Goal: Information Seeking & Learning: Learn about a topic

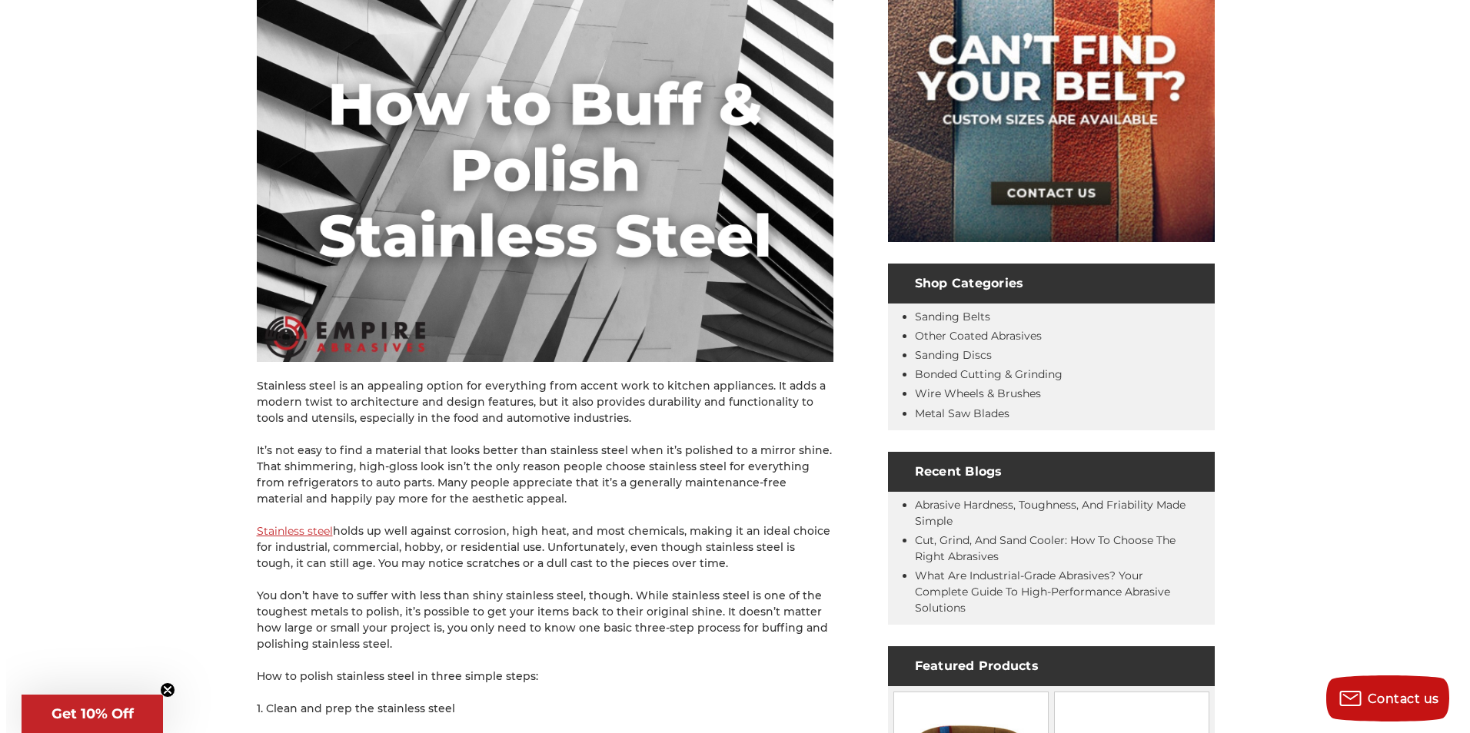
scroll to position [538, 0]
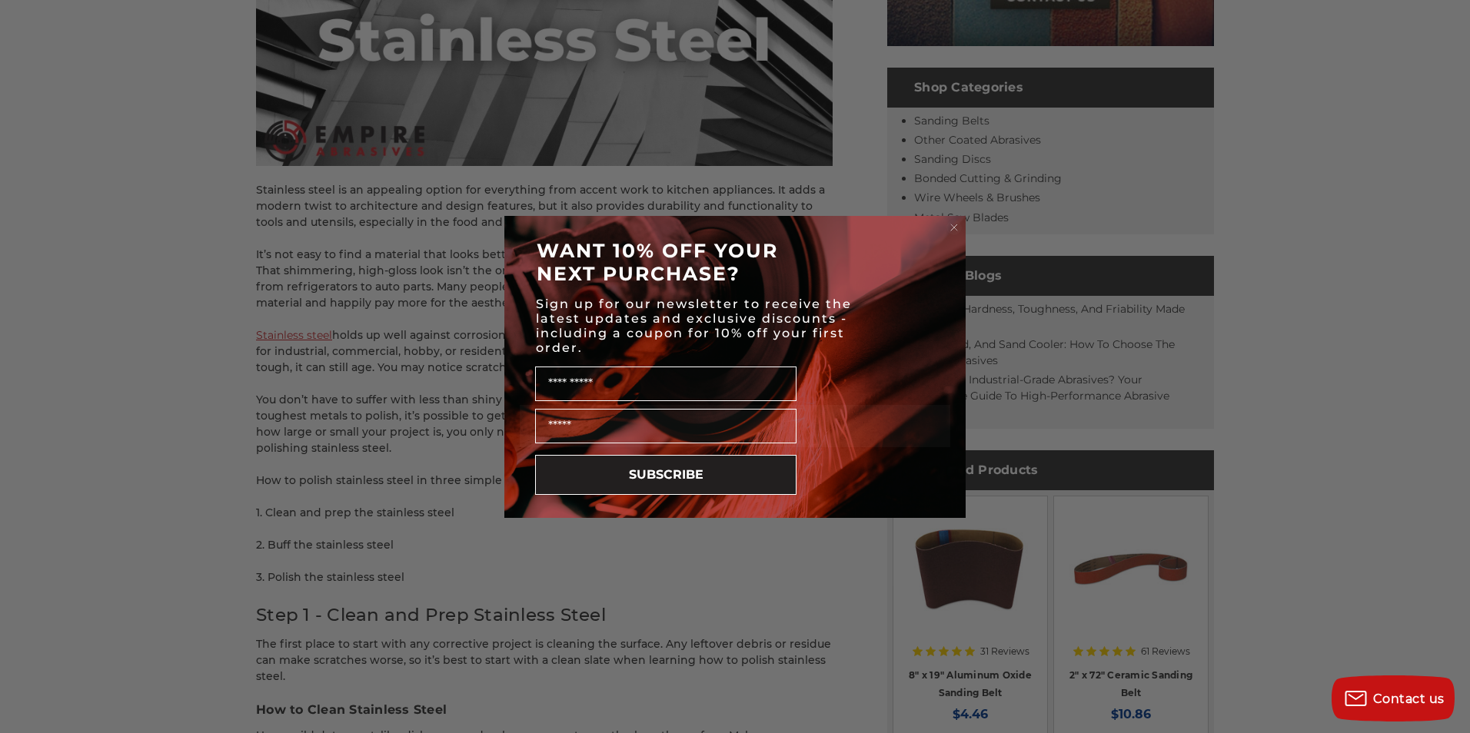
drag, startPoint x: 956, startPoint y: 225, endPoint x: 873, endPoint y: 240, distance: 84.3
click at [956, 225] on icon "Close dialog" at bounding box center [954, 228] width 6 height 6
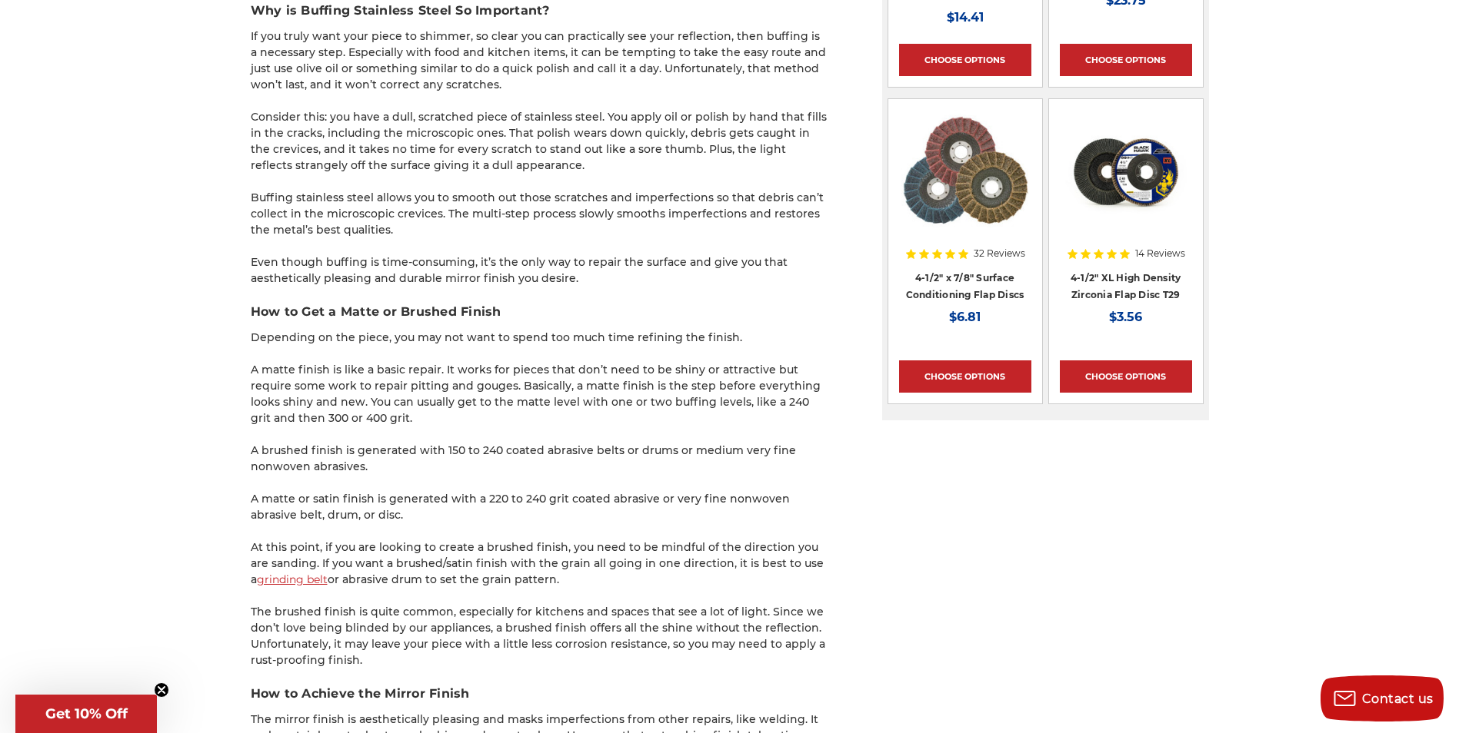
scroll to position [1922, 0]
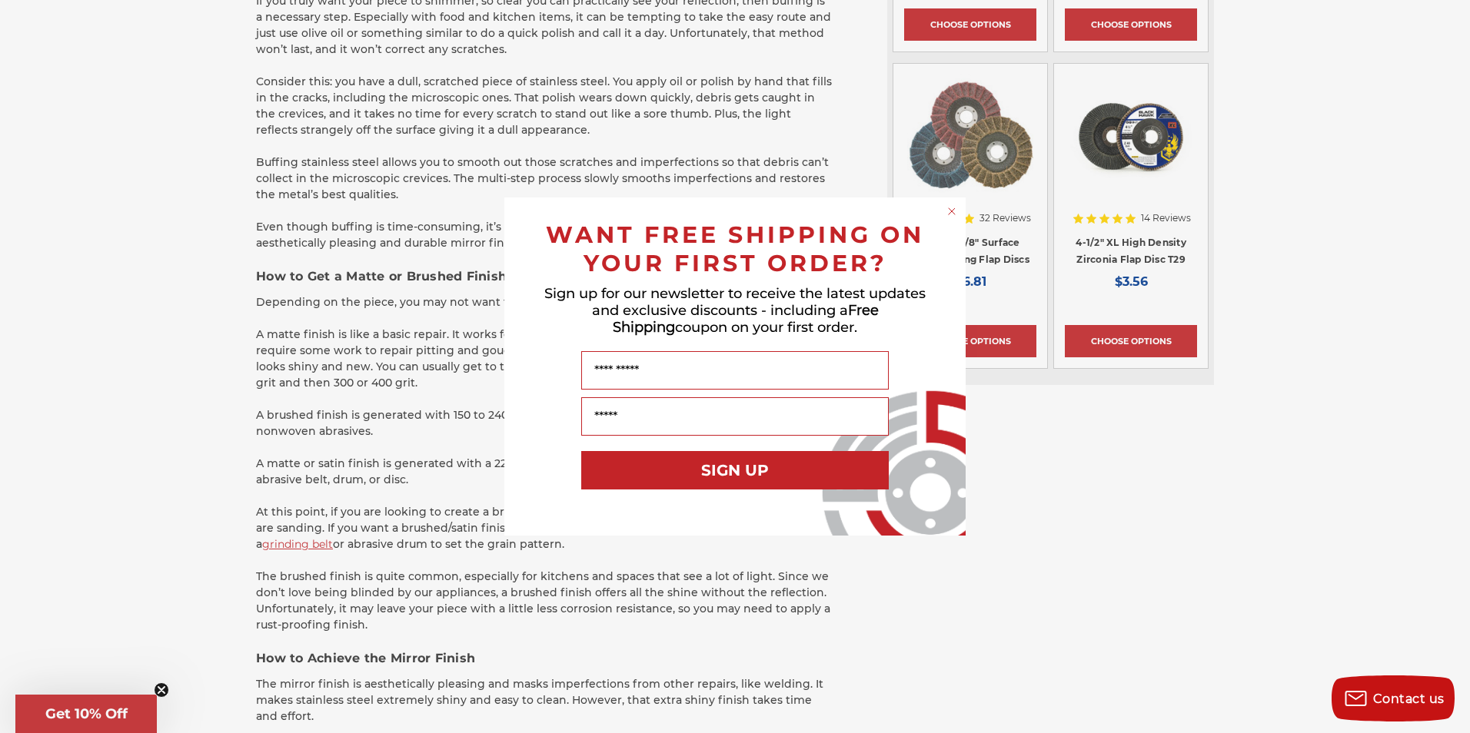
click at [951, 211] on icon "Close dialog" at bounding box center [952, 211] width 6 height 6
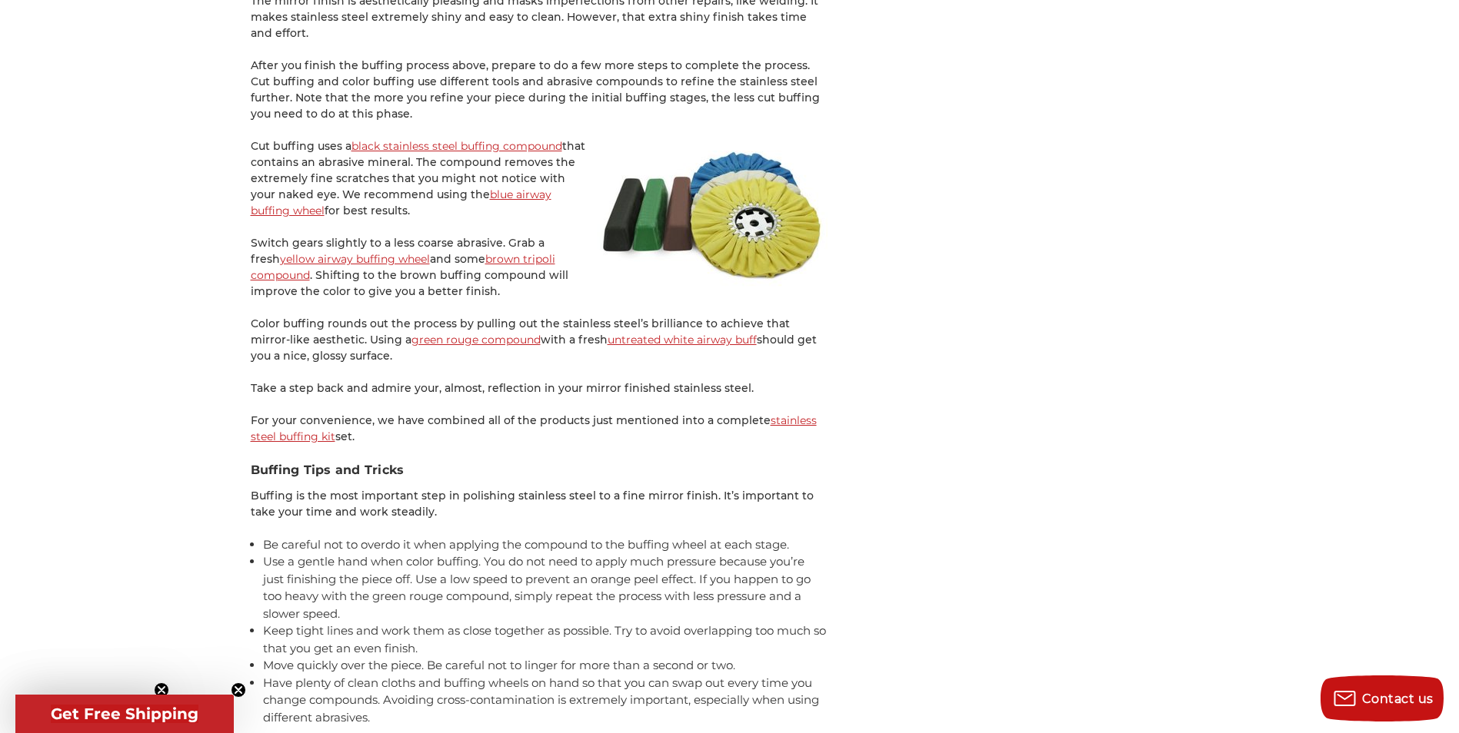
scroll to position [2614, 0]
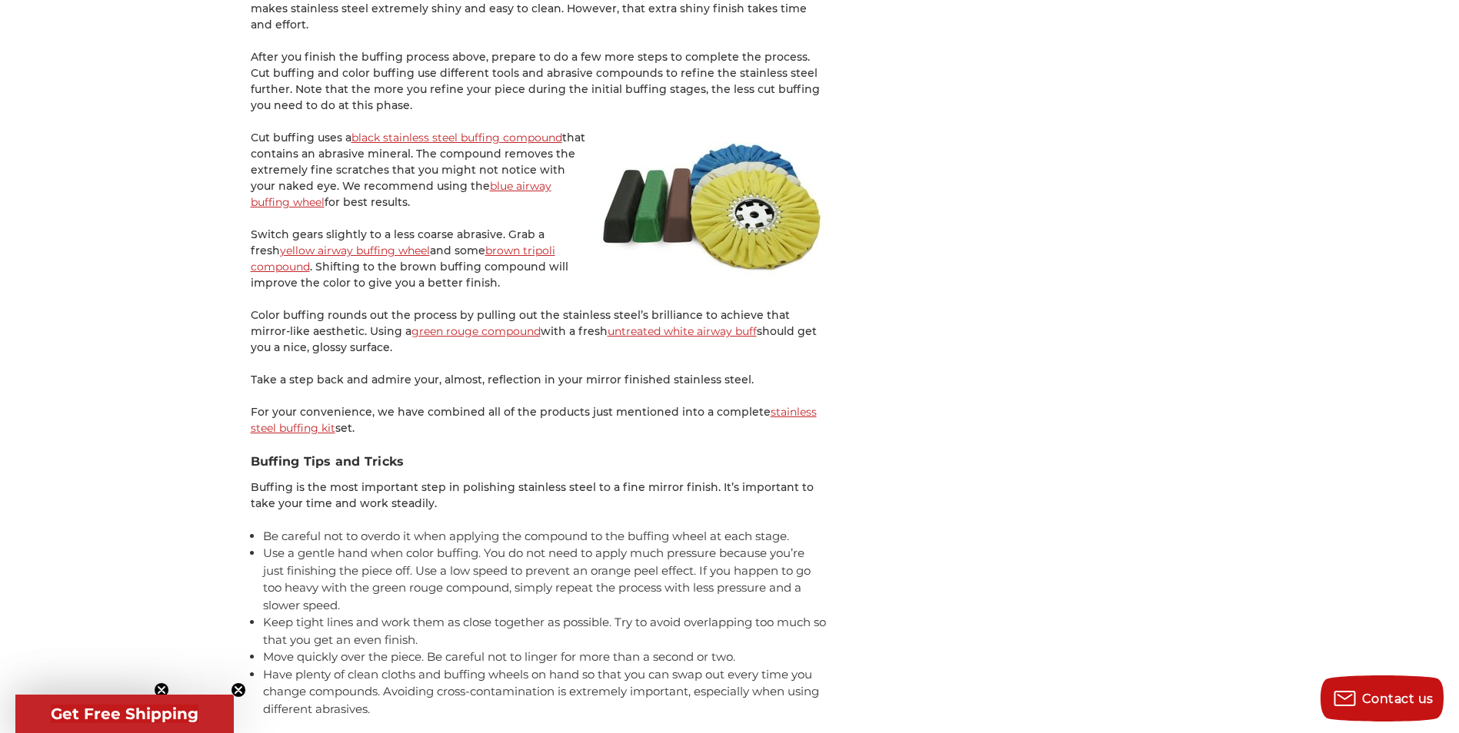
click at [298, 425] on link "stainless steel buffing kit" at bounding box center [534, 420] width 566 height 30
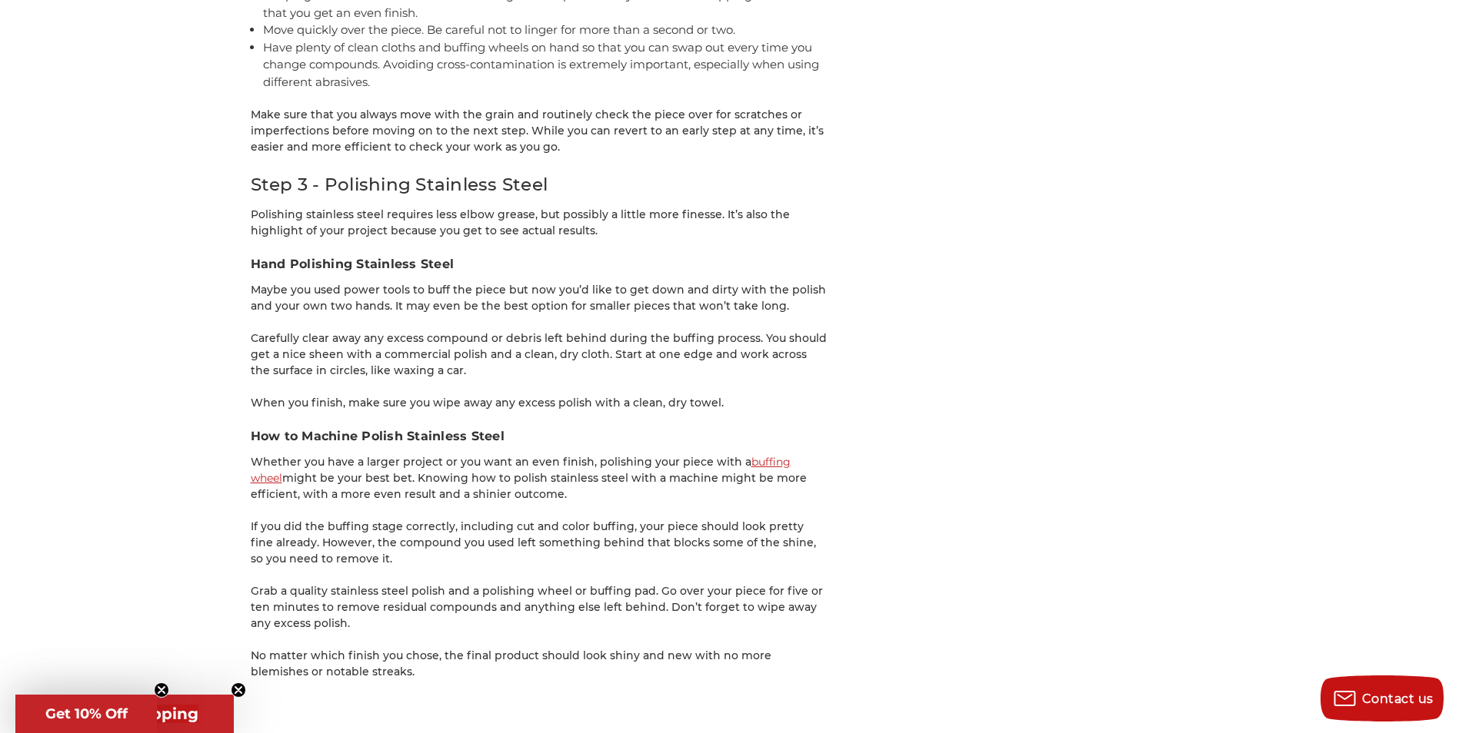
scroll to position [3305, 0]
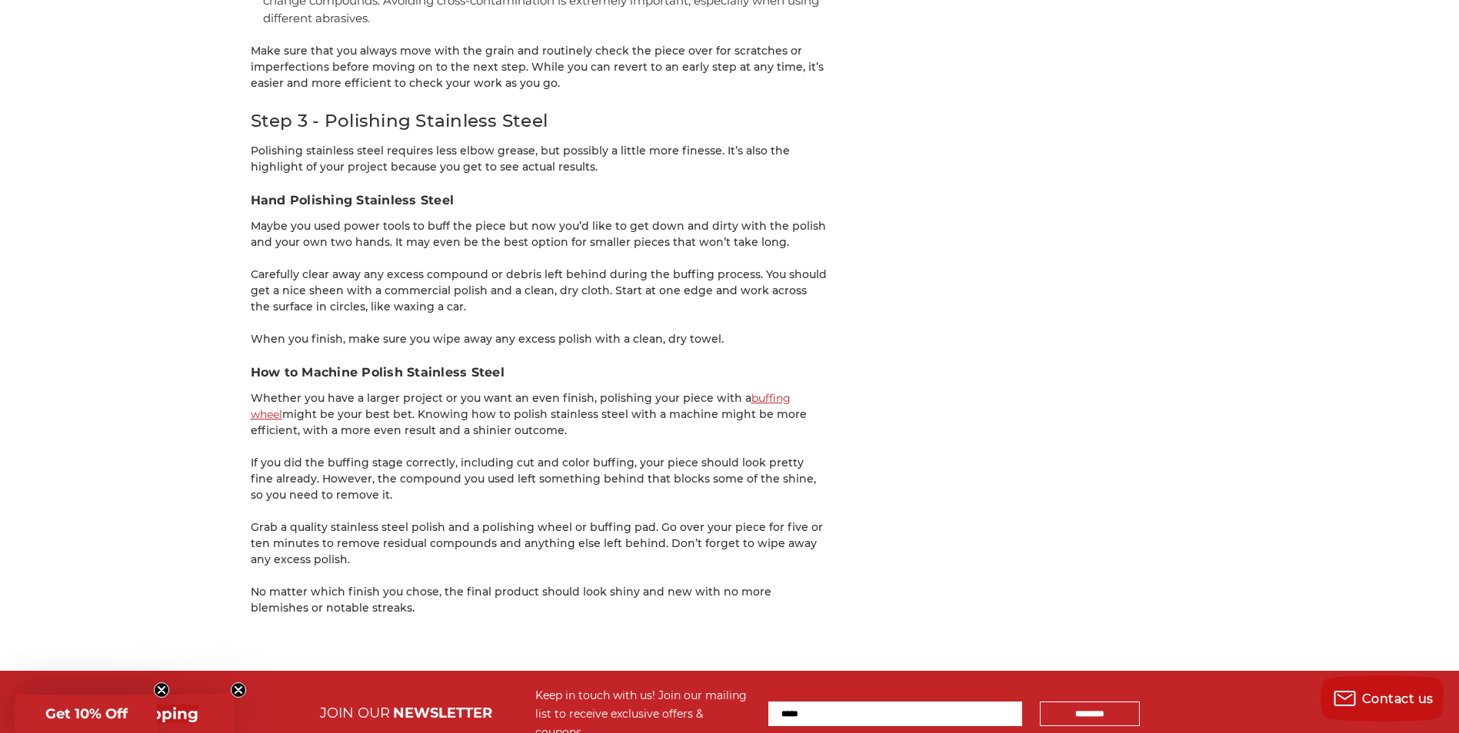
click at [760, 398] on link "buffing wheel" at bounding box center [521, 406] width 540 height 30
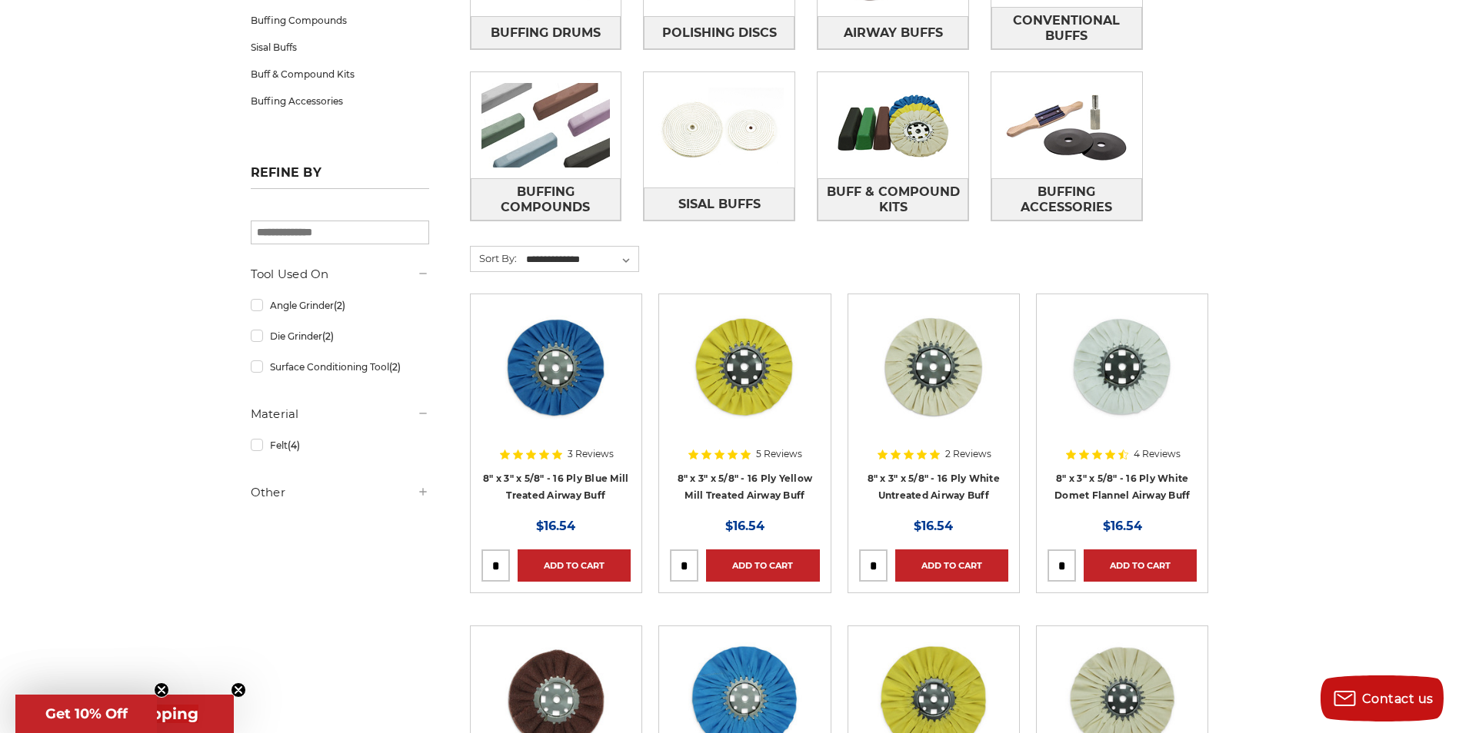
scroll to position [308, 0]
